Goal: Communication & Community: Answer question/provide support

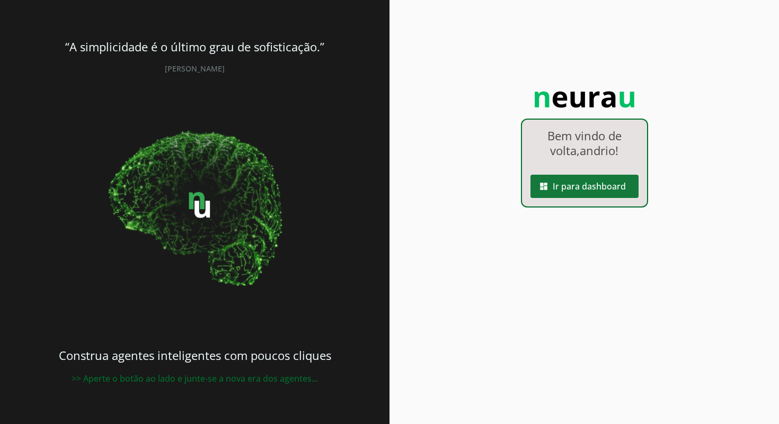
click at [574, 185] on span at bounding box center [584, 186] width 108 height 25
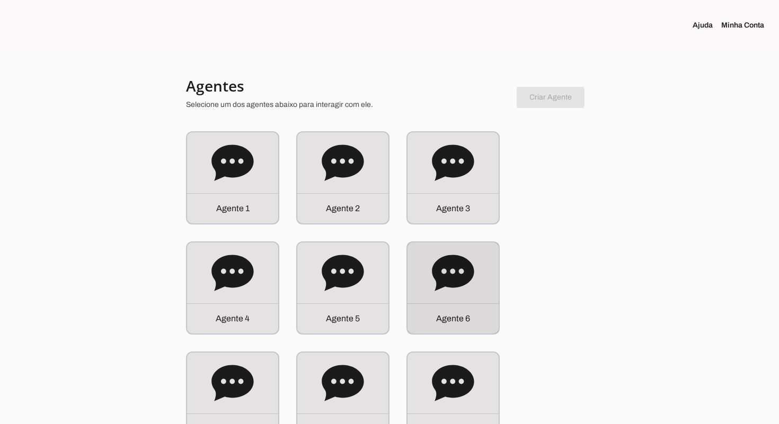
click at [482, 303] on div "Agente 6" at bounding box center [452, 288] width 91 height 91
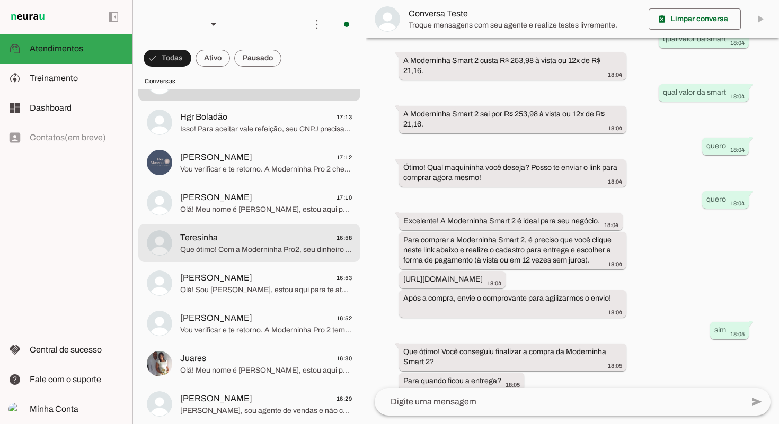
scroll to position [53, 0]
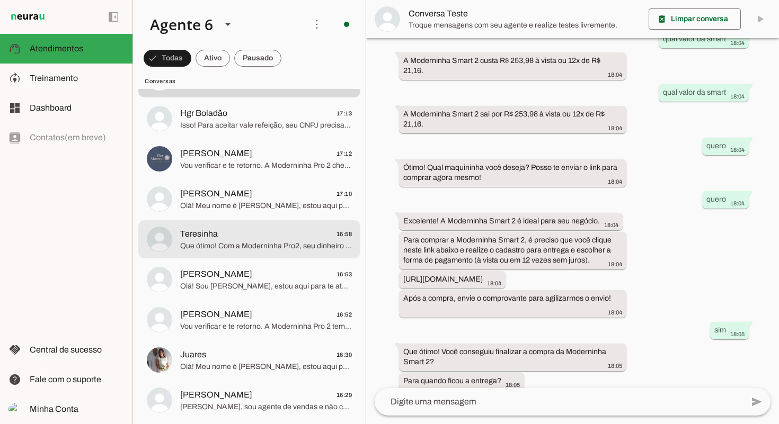
click at [284, 243] on span "Que ótimo! Com a Moderninha Pro2, seu dinheiro das vendas cai na hora! Já fez s…" at bounding box center [266, 246] width 172 height 11
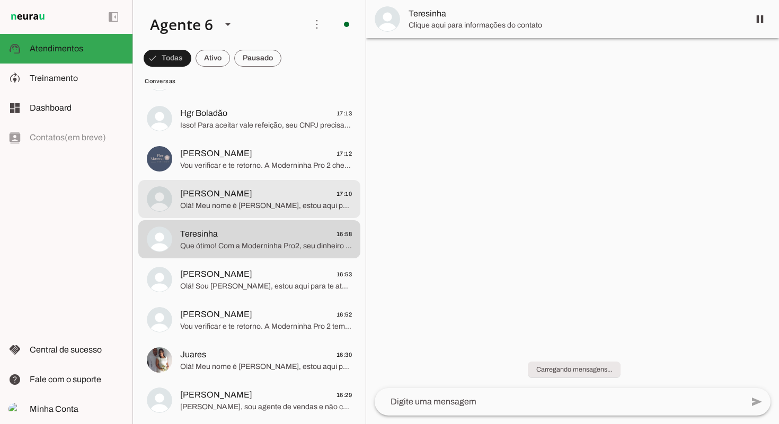
click at [286, 202] on span "Olá! Meu nome é [PERSON_NAME], estou aqui para te atender. A Moderninha Pro 2 é…" at bounding box center [266, 206] width 172 height 11
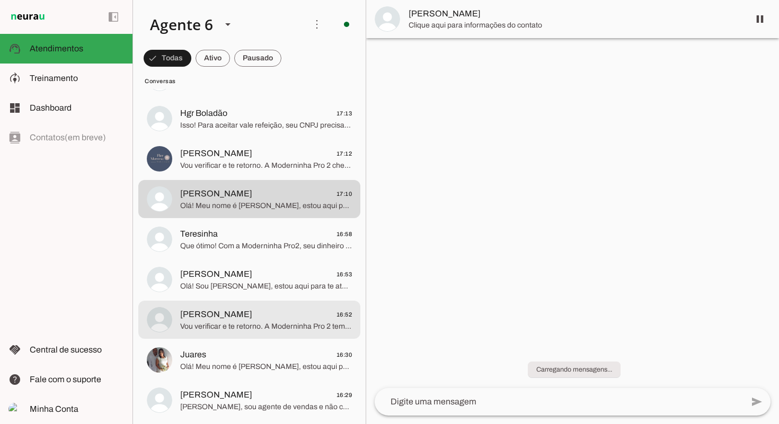
click at [252, 320] on span "[PERSON_NAME]" at bounding box center [216, 314] width 72 height 13
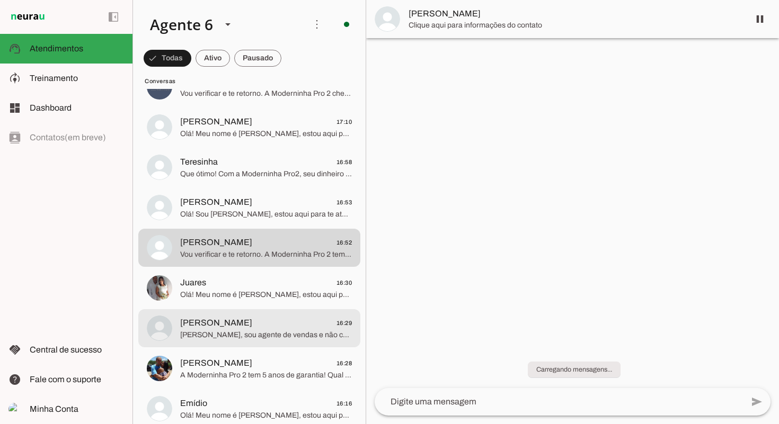
scroll to position [126, 0]
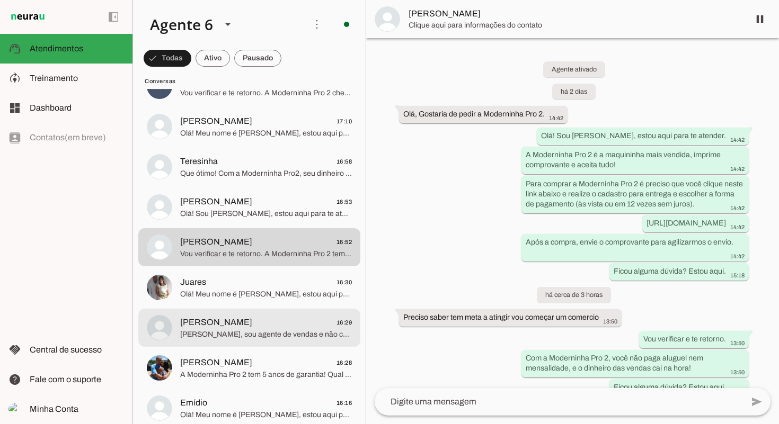
click at [265, 316] on span "[PERSON_NAME] 16:29" at bounding box center [266, 322] width 172 height 13
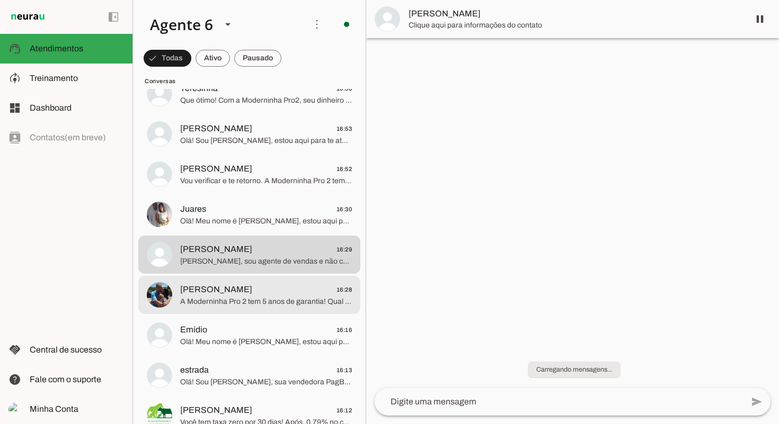
scroll to position [202, 0]
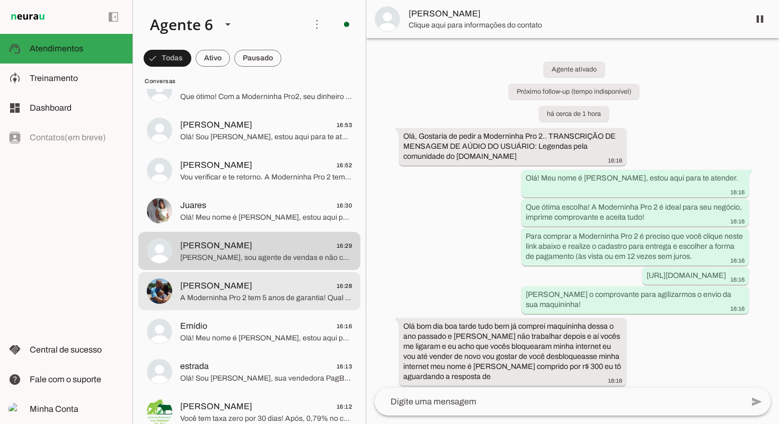
click at [269, 303] on span "A Moderninha Pro 2 tem 5 anos de garantia! Qual sua dúvida?" at bounding box center [266, 298] width 172 height 11
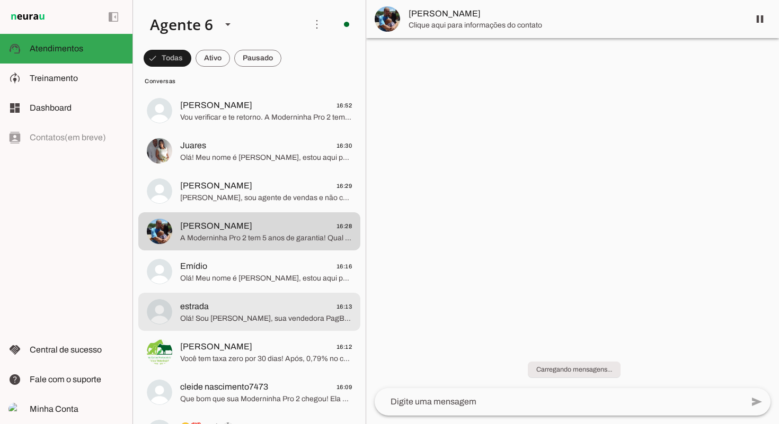
scroll to position [268, 0]
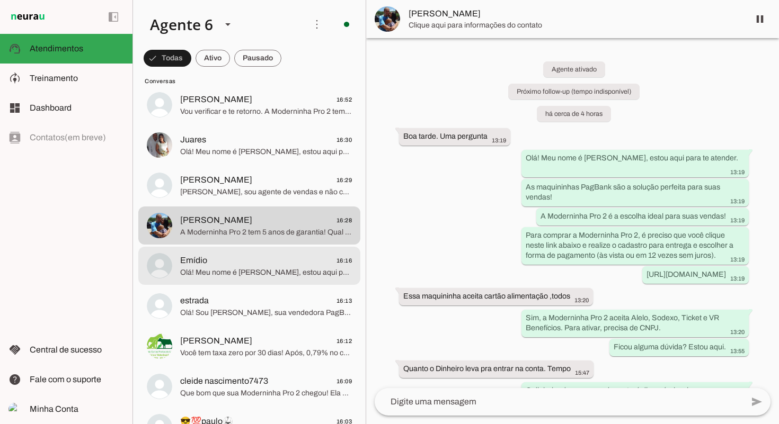
click at [272, 268] on span "Olá! Meu nome é [PERSON_NAME], estou aqui para te atender. Que ótima escolha! A…" at bounding box center [266, 273] width 172 height 11
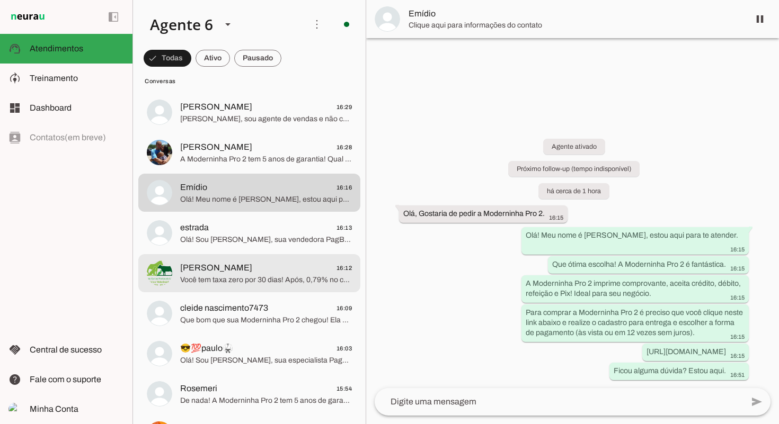
scroll to position [347, 0]
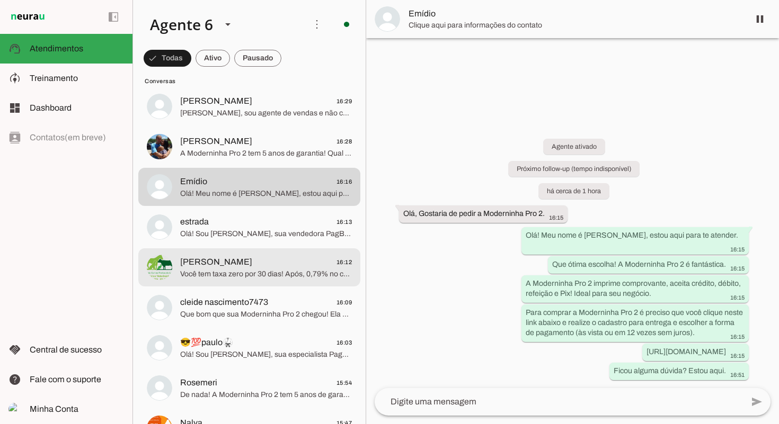
click at [265, 270] on span "Você tem taxa zero por 30 dias! Após, 0,79% no crédito à vista, 4,99% em 6x e 8…" at bounding box center [266, 274] width 172 height 11
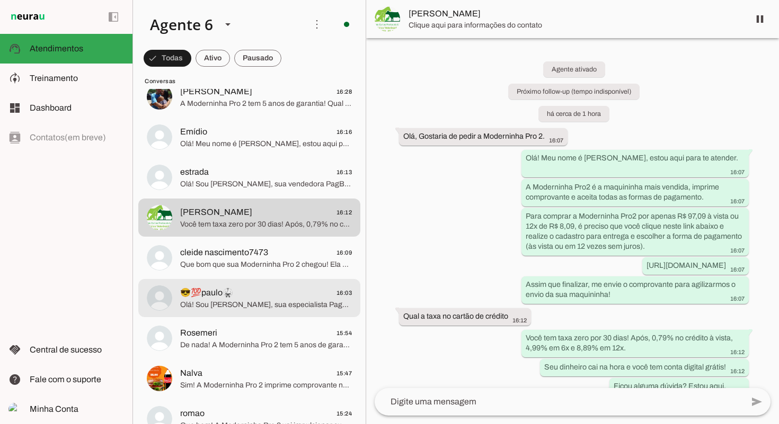
scroll to position [406, 0]
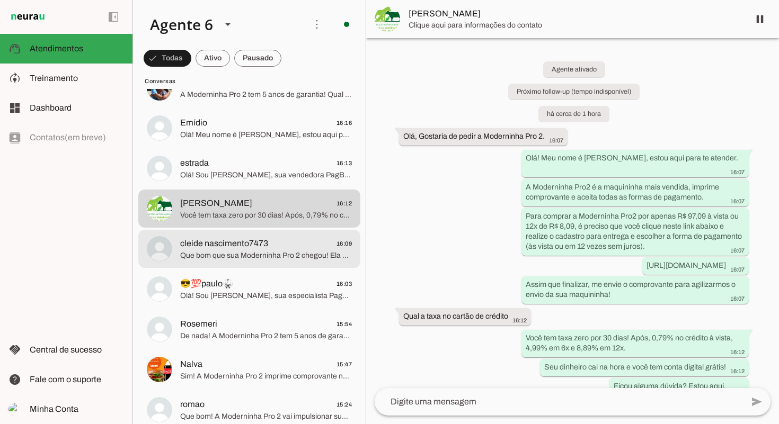
click at [269, 253] on span "Que bom que sua Moderninha Pro 2 chegou! Ela é completa e vai impulsionar suas …" at bounding box center [266, 256] width 172 height 11
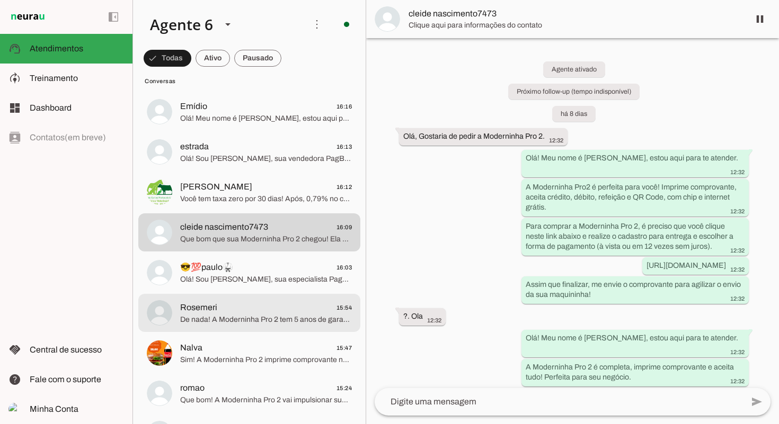
click at [293, 311] on span "Rosemeri 15:54" at bounding box center [266, 308] width 172 height 13
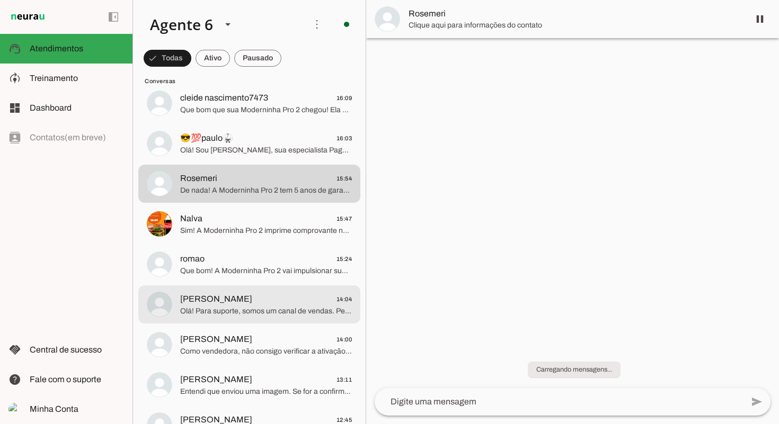
scroll to position [553, 0]
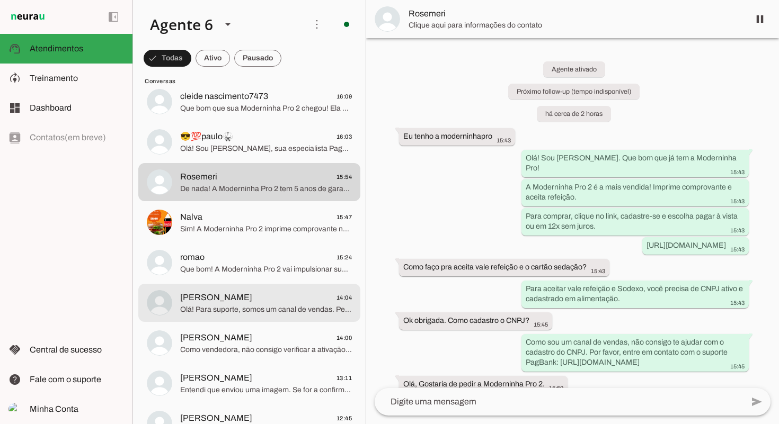
click at [277, 297] on span "[PERSON_NAME] 14:04" at bounding box center [266, 297] width 172 height 13
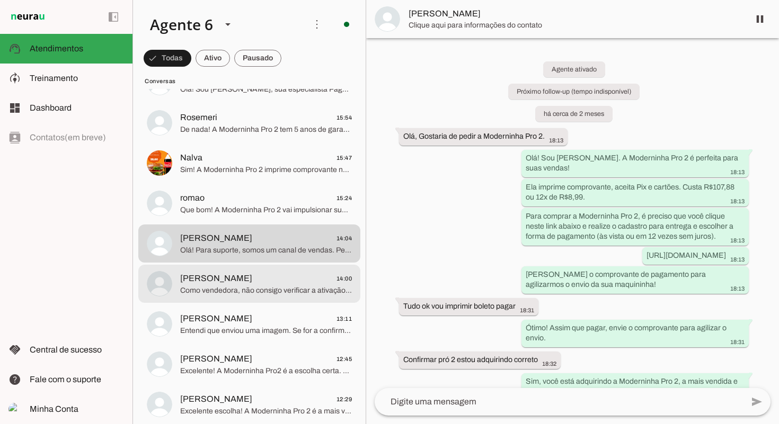
scroll to position [614, 0]
click at [281, 287] on span "Como vendedora, não consigo verificar a ativação. Contate o suporte PagBank: [U…" at bounding box center [266, 289] width 172 height 11
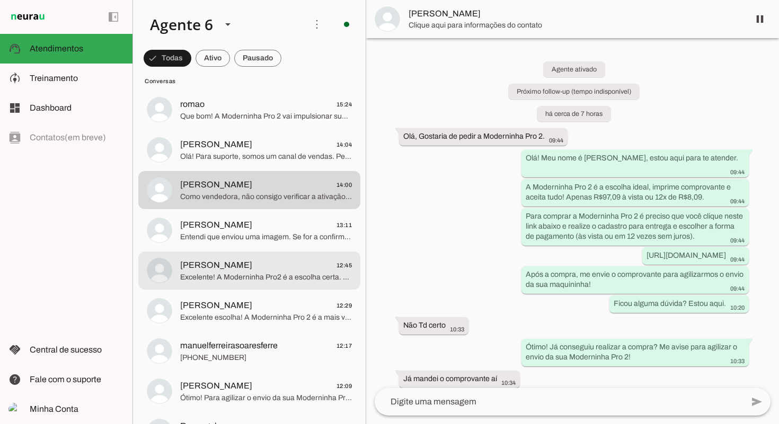
click at [287, 289] on md-item "[PERSON_NAME] 12:45 Excelente! A Moderninha Pro2 é a escolha certa. Dinheiro da…" at bounding box center [249, 271] width 222 height 38
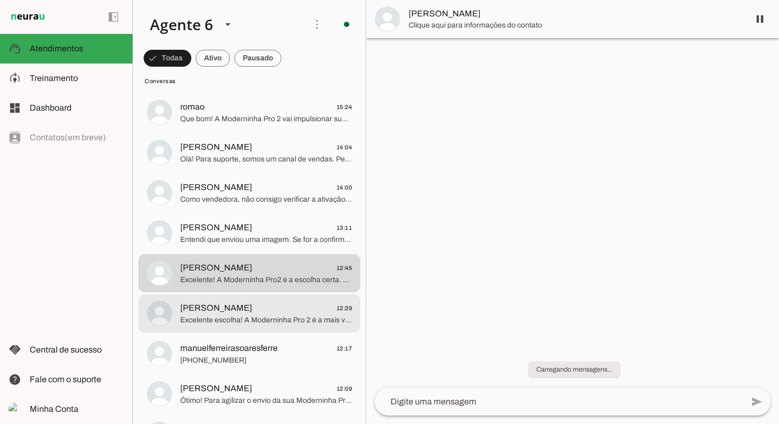
click at [280, 312] on span "[PERSON_NAME] 12:29" at bounding box center [266, 308] width 172 height 13
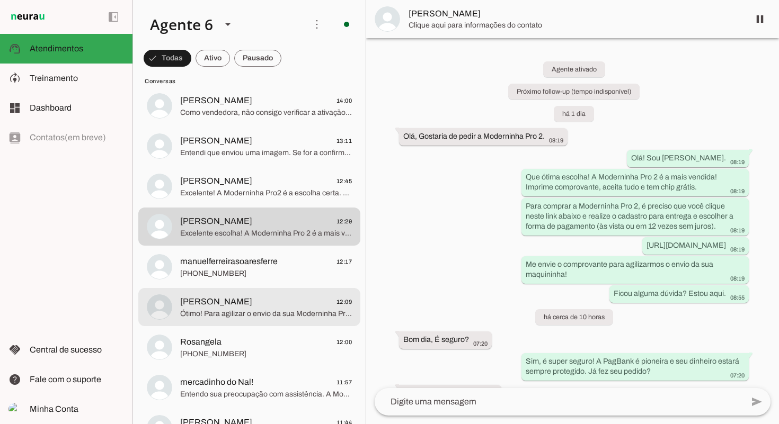
scroll to position [792, 0]
click at [277, 307] on span "Ótimo! Para agilizar o envio da sua Moderninha Pro 2, poderia me enviar o compr…" at bounding box center [266, 312] width 172 height 11
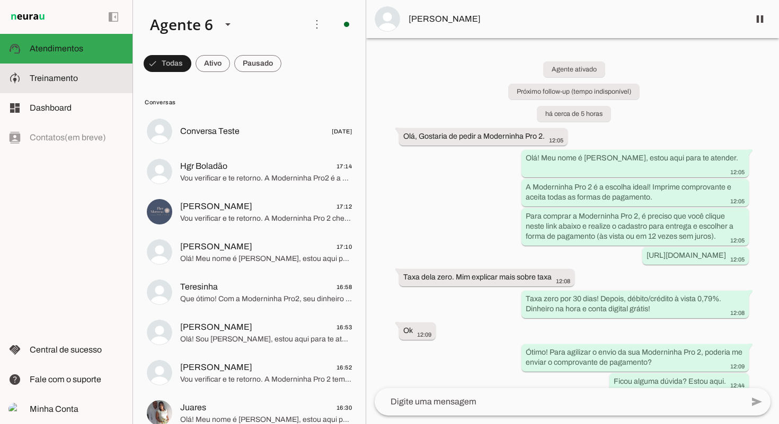
click at [45, 87] on md-item "model_training Treinamento Treinamento" at bounding box center [66, 79] width 132 height 30
